Goal: Navigation & Orientation: Find specific page/section

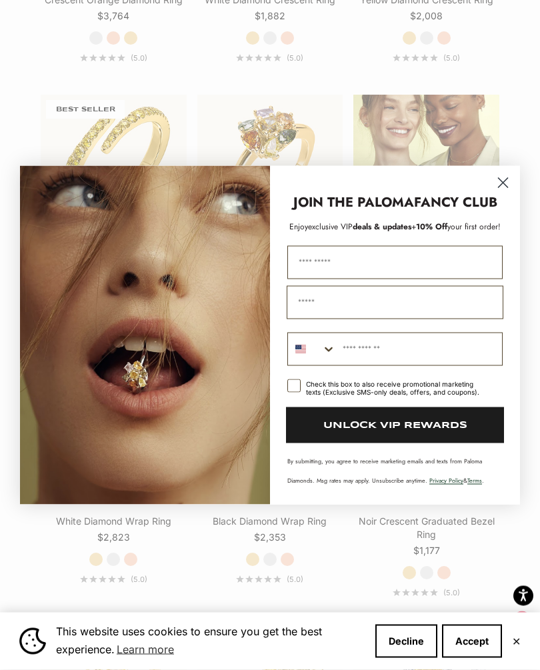
scroll to position [2026, 0]
click at [506, 188] on circle "Close dialog" at bounding box center [503, 182] width 22 height 22
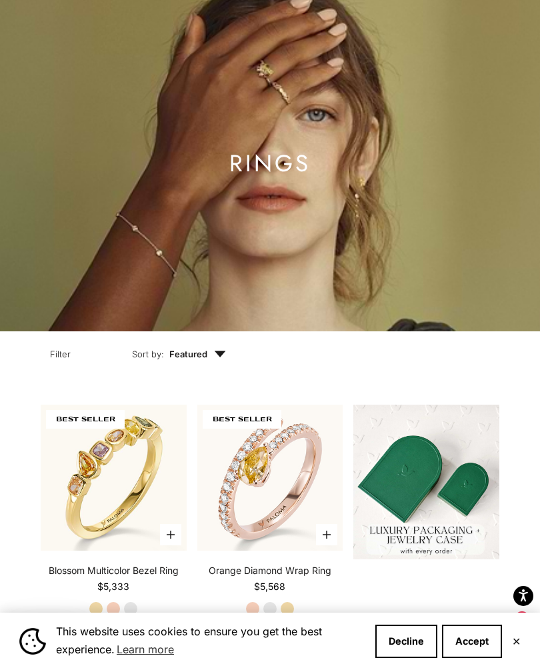
scroll to position [0, 0]
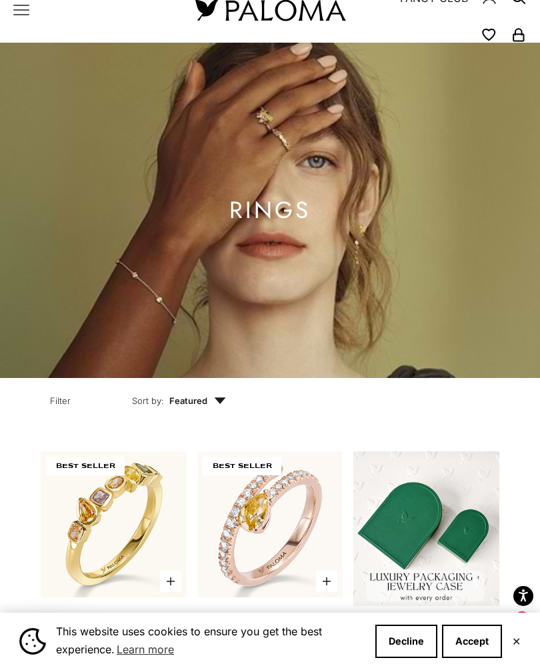
scroll to position [55, 0]
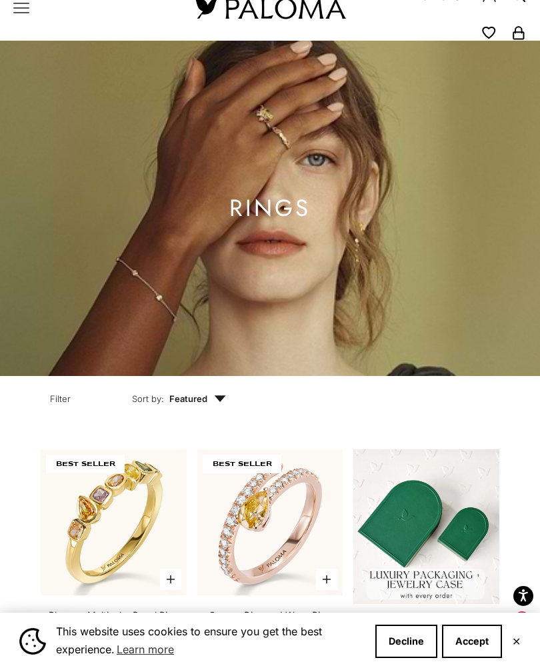
click at [196, 405] on span "Featured" at bounding box center [197, 398] width 57 height 13
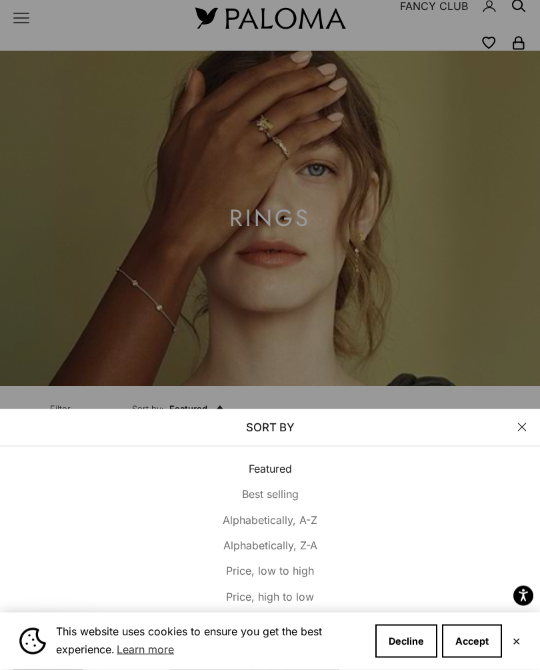
scroll to position [0, 0]
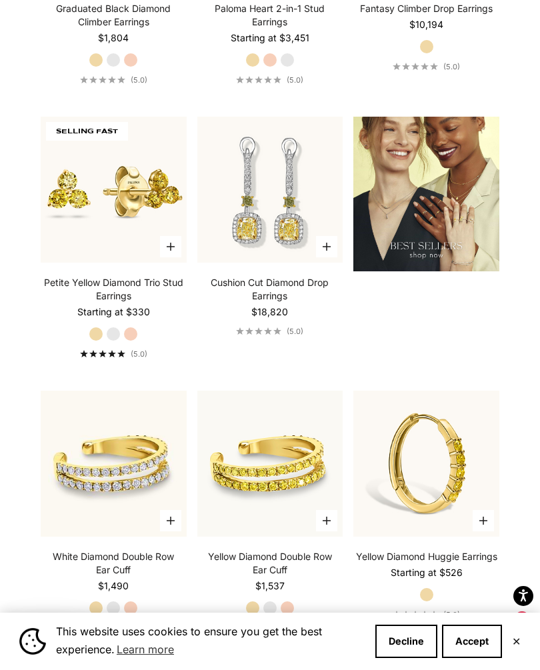
scroll to position [1829, 0]
